Goal: Information Seeking & Learning: Learn about a topic

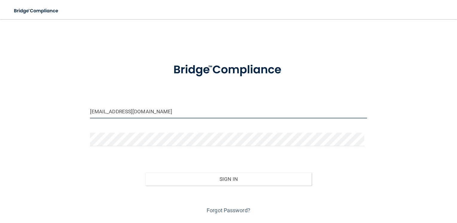
click at [156, 111] on input "[EMAIL_ADDRESS][DOMAIN_NAME]" at bounding box center [228, 111] width 277 height 13
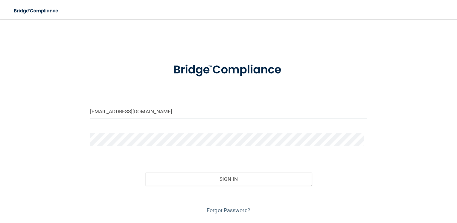
click at [156, 111] on input "[EMAIL_ADDRESS][DOMAIN_NAME]" at bounding box center [228, 111] width 277 height 13
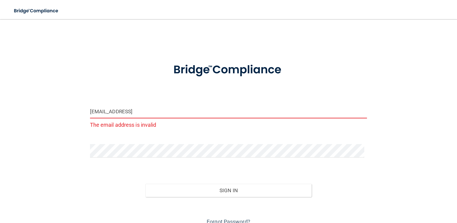
type input "[EMAIL_ADDRESS][DOMAIN_NAME]"
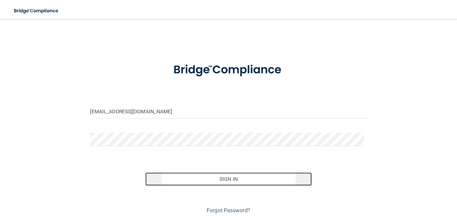
click at [237, 179] on button "Sign In" at bounding box center [228, 178] width 166 height 13
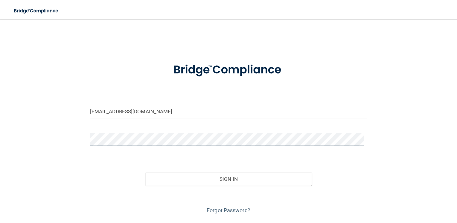
click at [145, 172] on button "Sign In" at bounding box center [228, 178] width 166 height 13
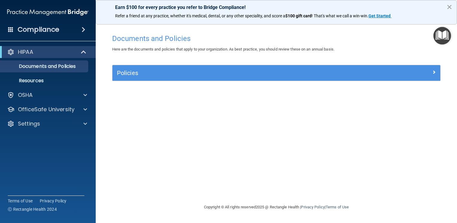
click at [448, 7] on button "×" at bounding box center [449, 7] width 6 height 10
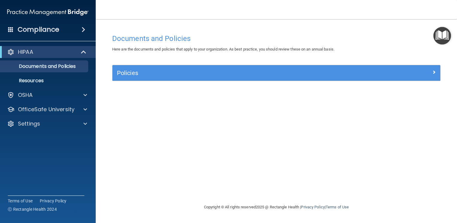
click at [440, 39] on img "Open Resource Center" at bounding box center [442, 36] width 18 height 18
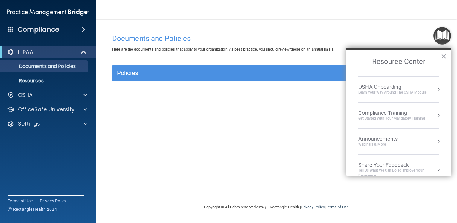
scroll to position [33, 0]
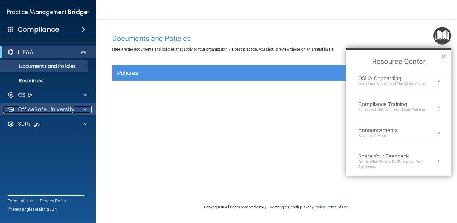
click at [68, 110] on p "OfficeSafe University" at bounding box center [46, 109] width 56 height 7
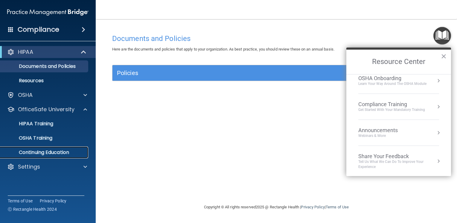
click at [53, 154] on p "Continuing Education" at bounding box center [45, 152] width 82 height 6
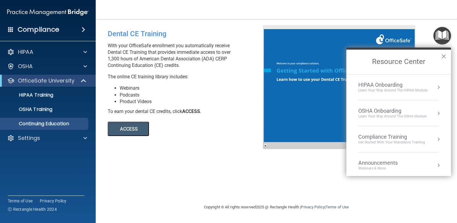
click at [143, 126] on button "ACCESS" at bounding box center [128, 129] width 41 height 14
